Goal: Share content: Share content

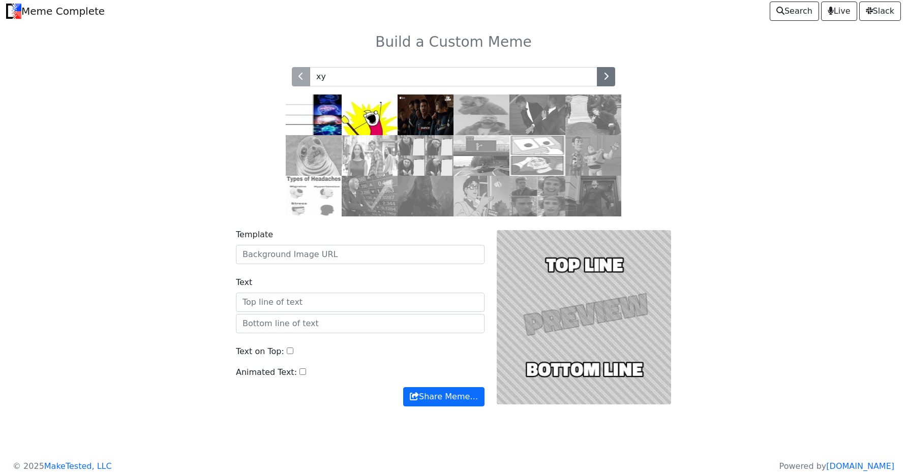
scroll to position [9, 0]
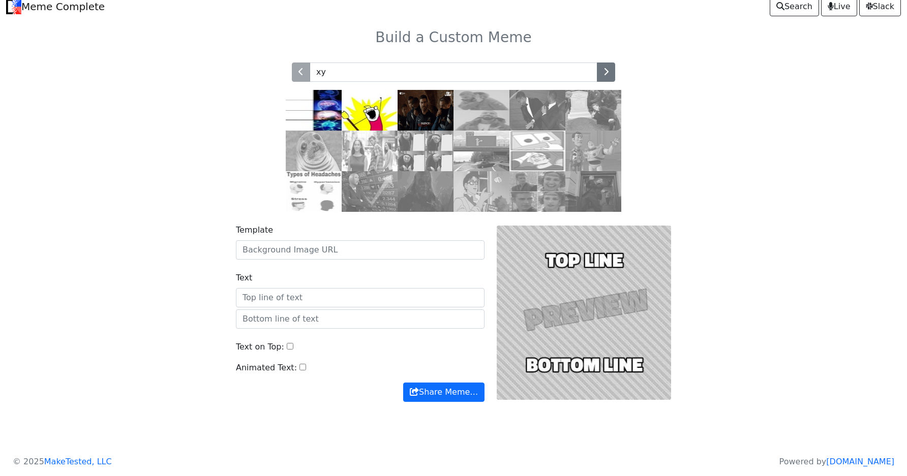
type input "xy"
click at [369, 100] on img at bounding box center [370, 110] width 56 height 41
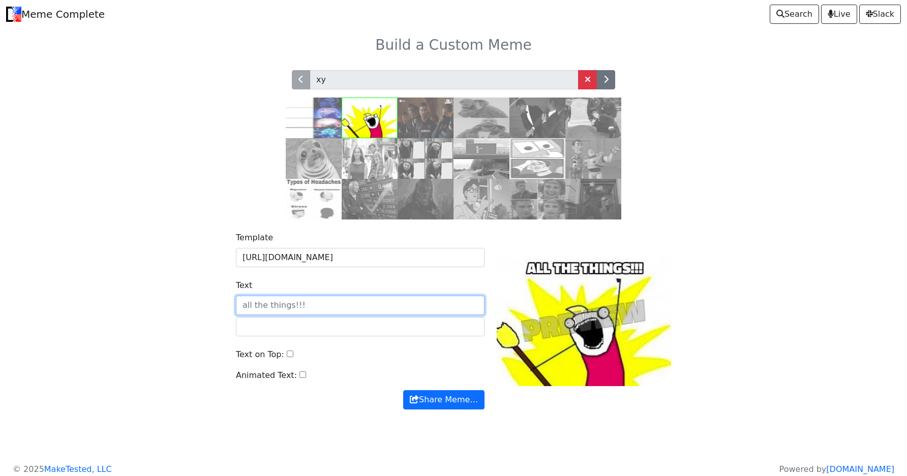
click at [310, 308] on input "Text" at bounding box center [360, 305] width 249 height 19
type input "somethign"
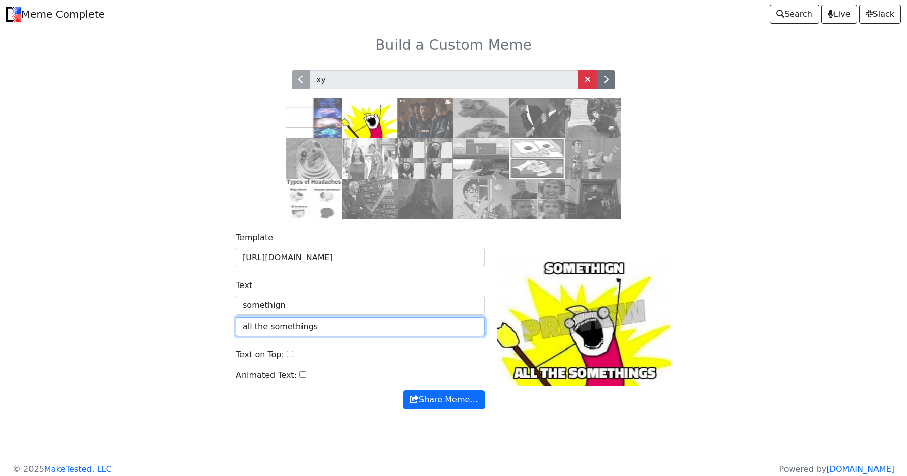
type input "all the somethings"
click at [571, 327] on div at bounding box center [584, 321] width 187 height 178
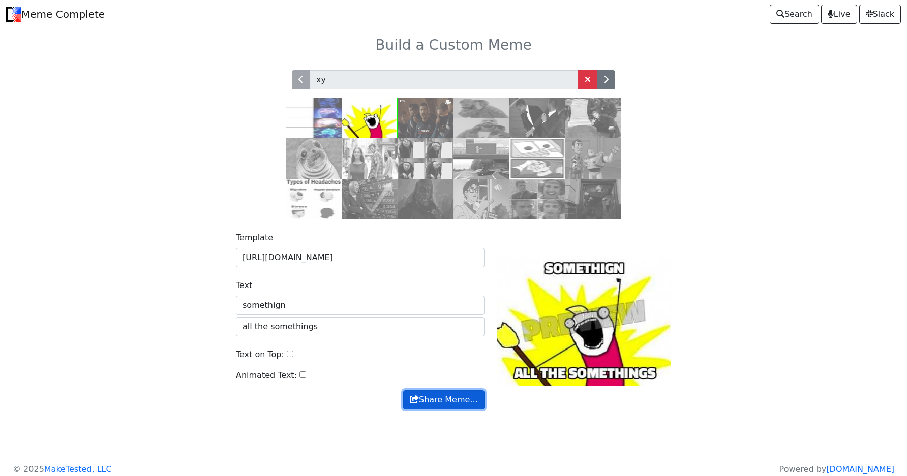
click at [459, 397] on button "Share Meme…" at bounding box center [443, 399] width 81 height 19
